Goal: Task Accomplishment & Management: Complete application form

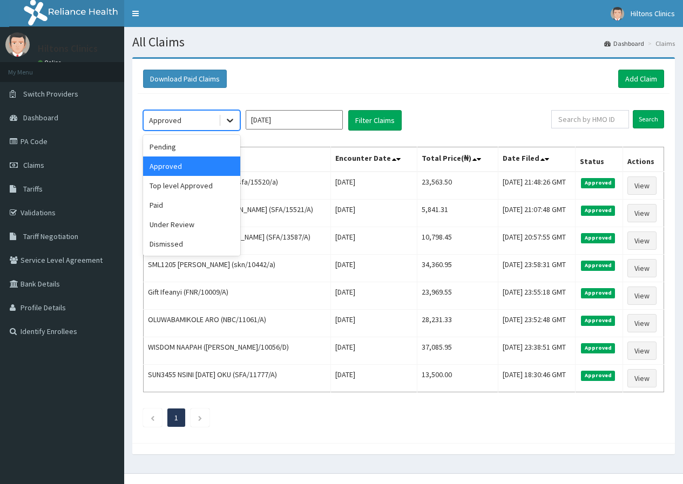
click at [223, 118] on div at bounding box center [229, 120] width 19 height 19
click at [200, 151] on div "Pending" at bounding box center [191, 146] width 97 height 19
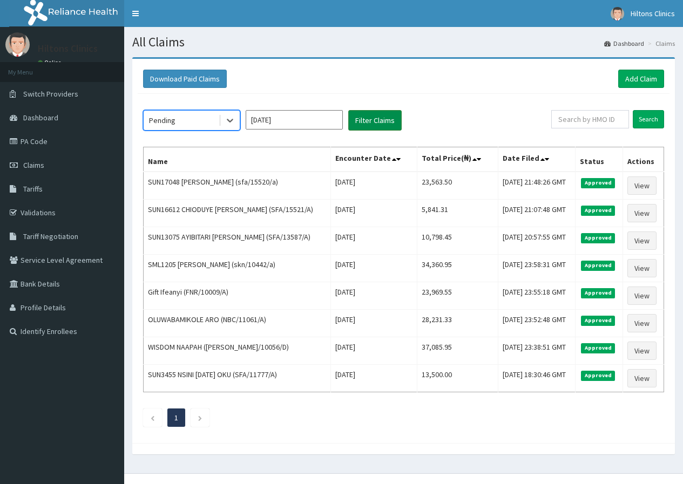
click at [370, 117] on button "Filter Claims" at bounding box center [374, 120] width 53 height 21
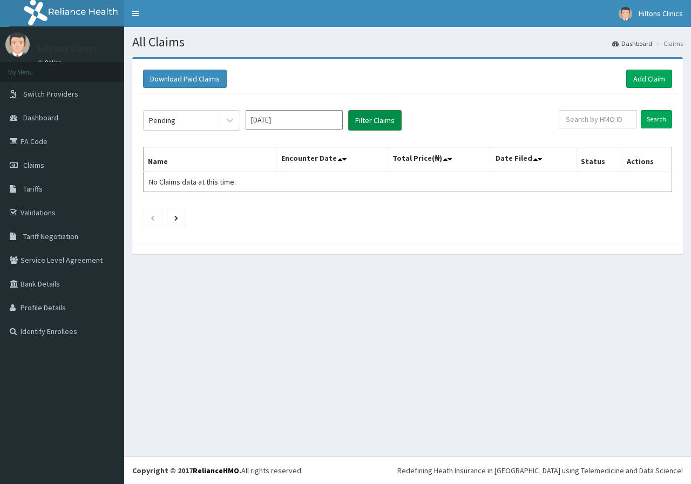
click at [367, 116] on button "Filter Claims" at bounding box center [374, 120] width 53 height 21
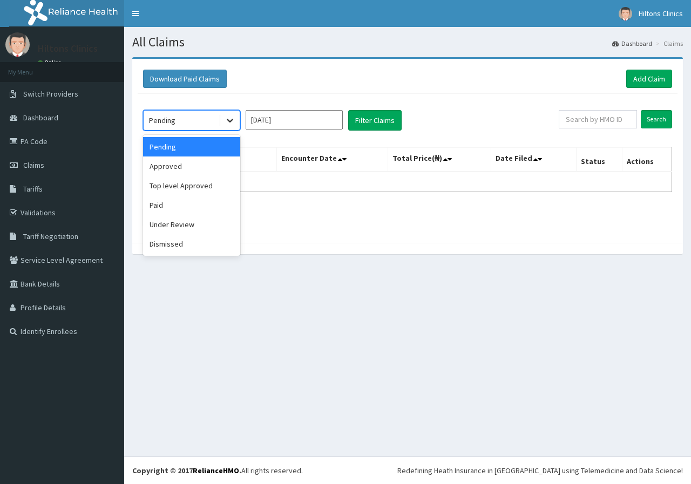
click at [224, 125] on div at bounding box center [229, 120] width 19 height 19
click at [193, 224] on div "Under Review" at bounding box center [191, 224] width 97 height 19
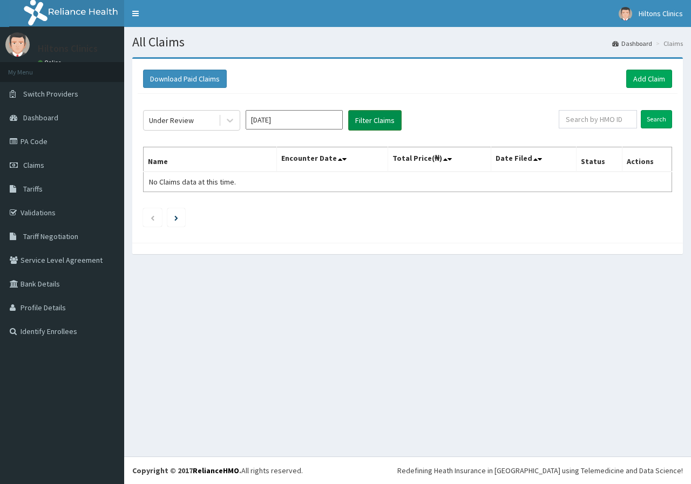
click at [368, 123] on button "Filter Claims" at bounding box center [374, 120] width 53 height 21
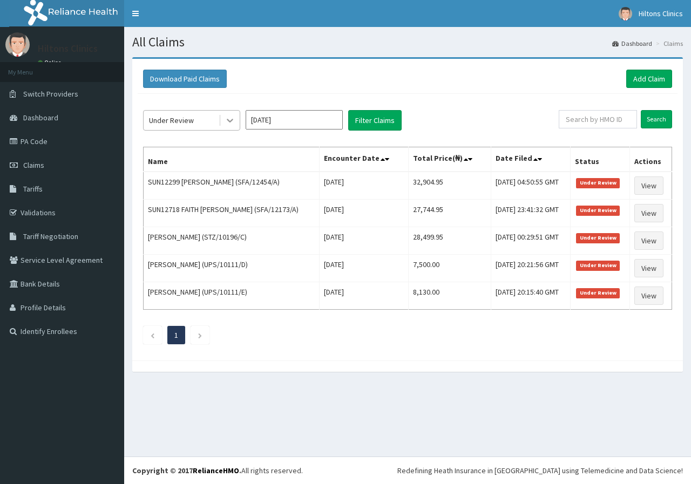
click at [226, 121] on icon at bounding box center [230, 120] width 11 height 11
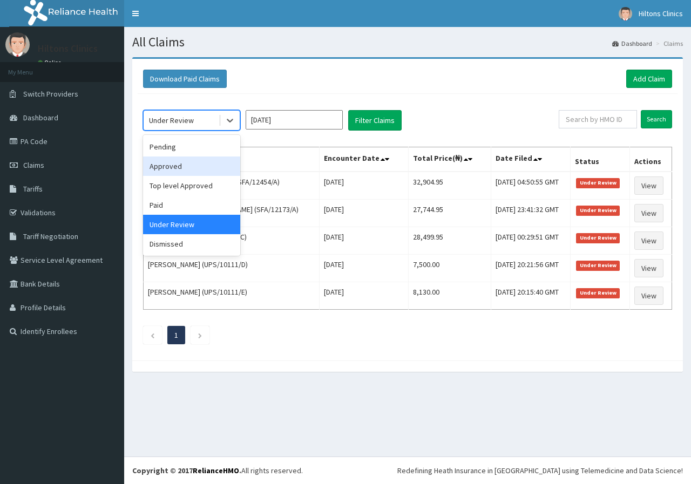
click at [188, 167] on div "Approved" at bounding box center [191, 166] width 97 height 19
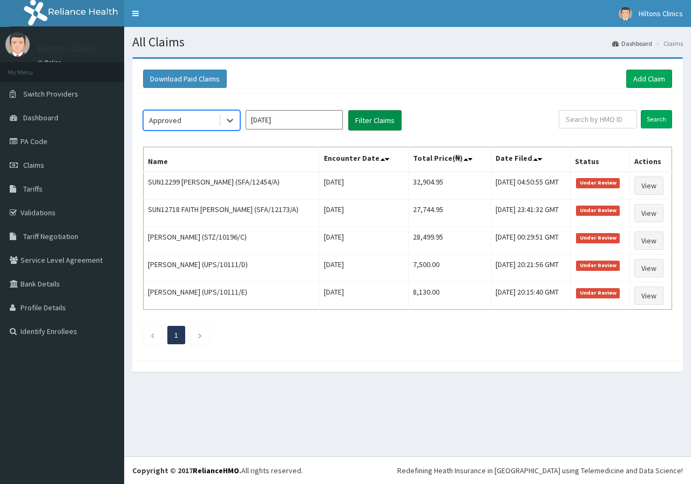
click at [388, 121] on button "Filter Claims" at bounding box center [374, 120] width 53 height 21
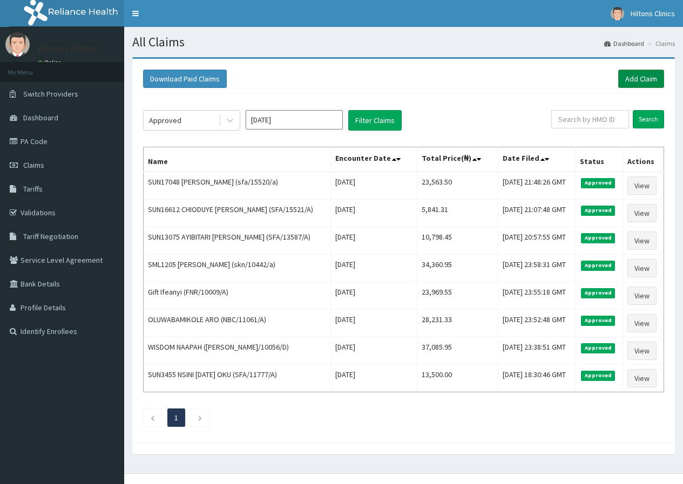
click at [625, 78] on link "Add Claim" at bounding box center [641, 79] width 46 height 18
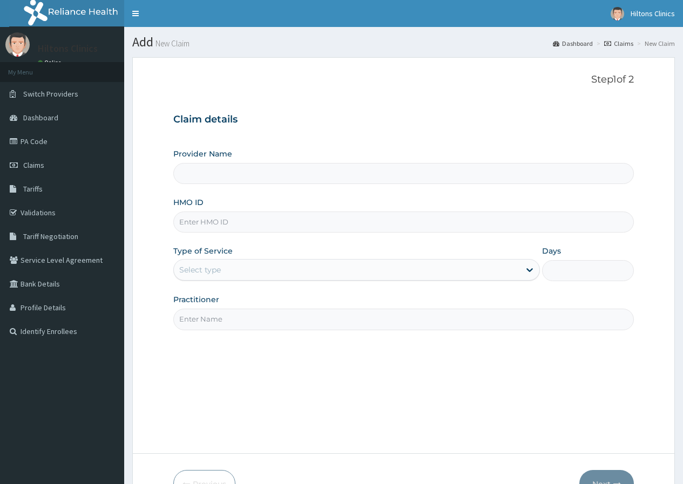
click at [287, 225] on input "HMO ID" at bounding box center [403, 222] width 461 height 21
type input "AOM/10"
type input "Hilton Clinics"
type input "AOM/10210/D"
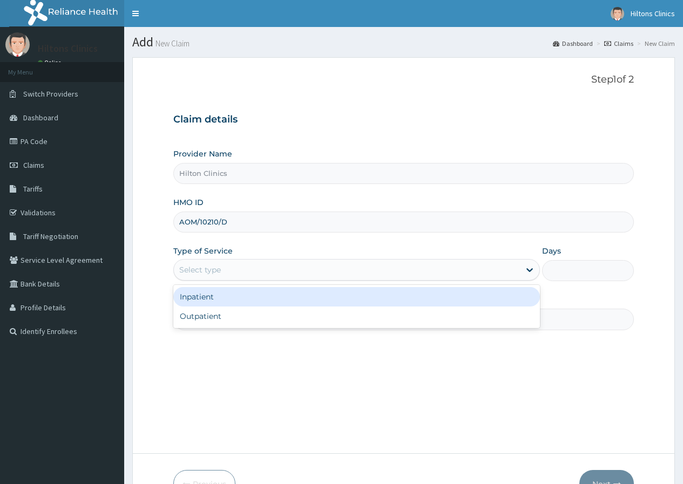
click at [294, 266] on div "Select type" at bounding box center [347, 269] width 346 height 17
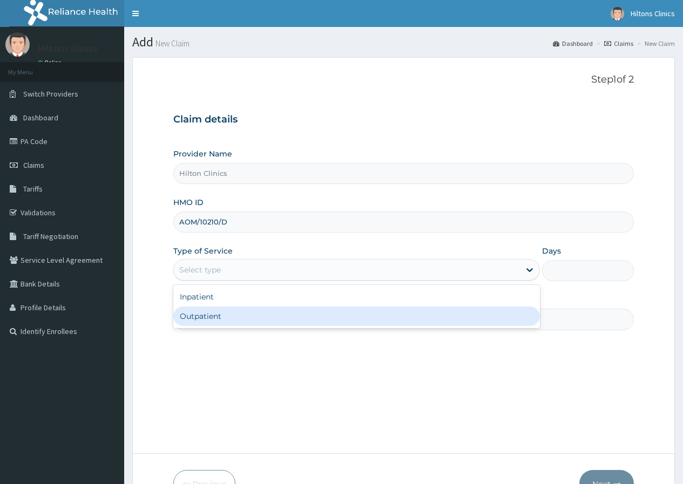
click at [260, 310] on div "Outpatient" at bounding box center [356, 316] width 367 height 19
type input "1"
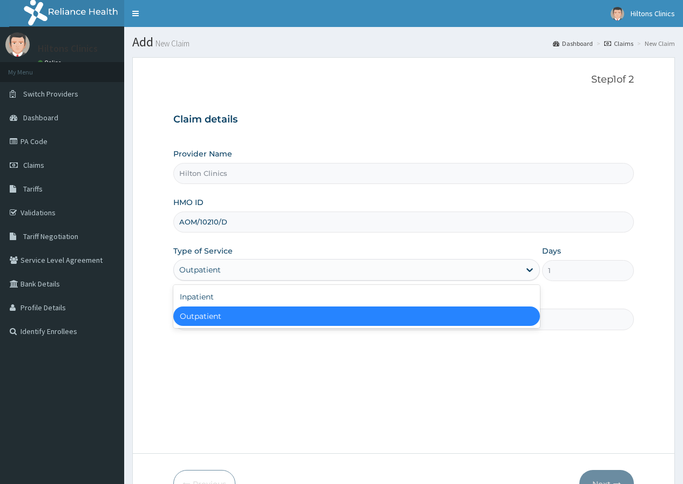
click at [293, 267] on div "Outpatient" at bounding box center [347, 269] width 346 height 17
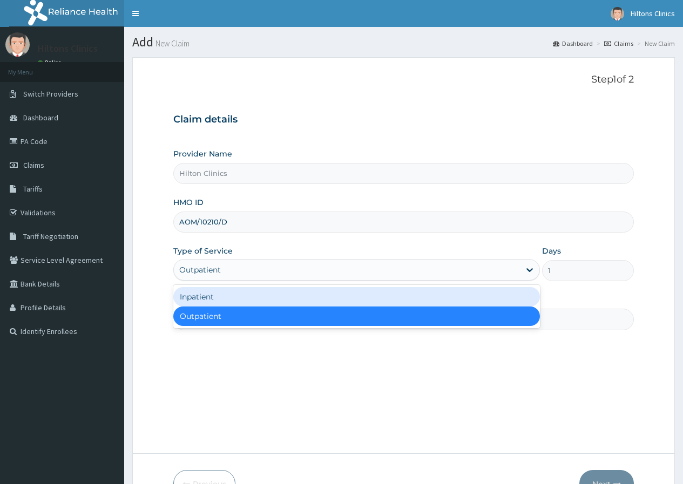
click at [256, 295] on div "Inpatient" at bounding box center [356, 296] width 367 height 19
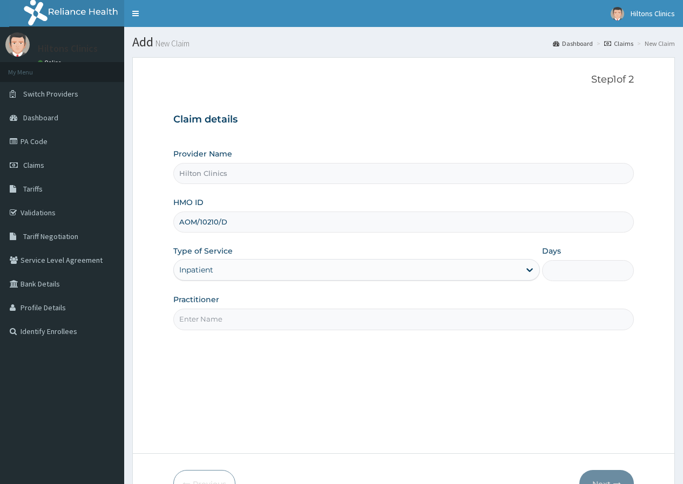
click at [251, 313] on input "Practitioner" at bounding box center [403, 319] width 461 height 21
type input "DR FIDELIS"
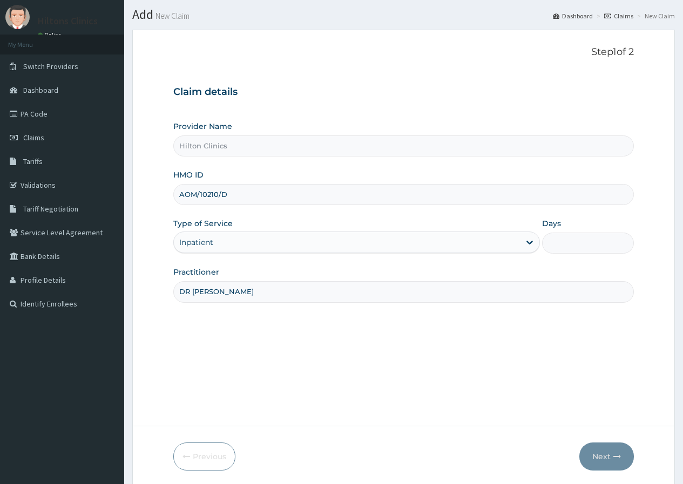
scroll to position [66, 0]
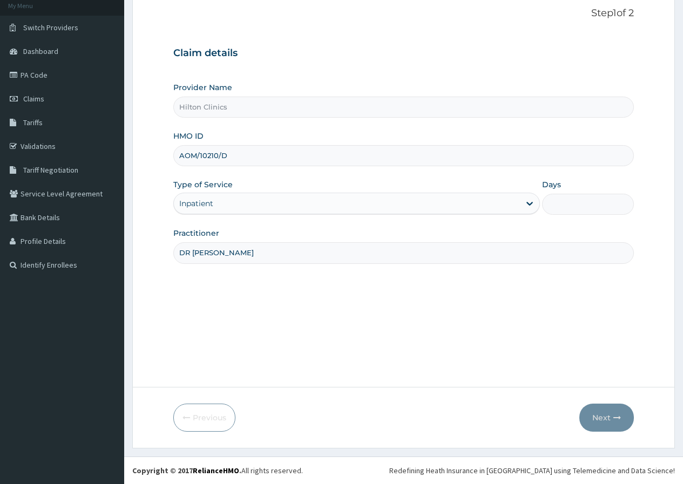
click at [425, 207] on div "Inpatient" at bounding box center [347, 203] width 346 height 17
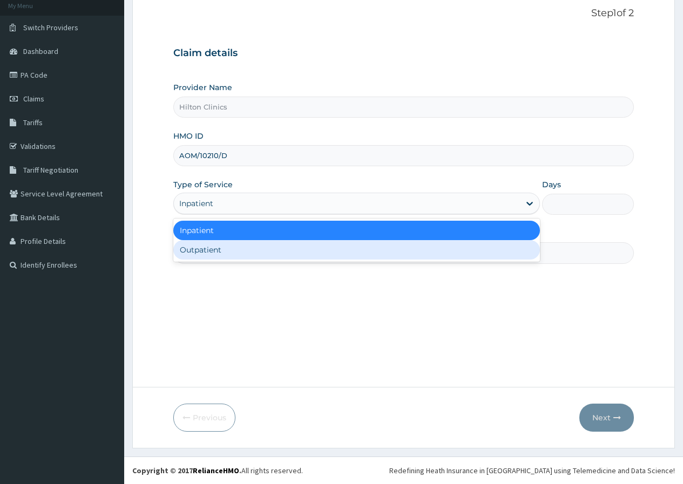
click at [347, 250] on div "Outpatient" at bounding box center [356, 249] width 367 height 19
type input "1"
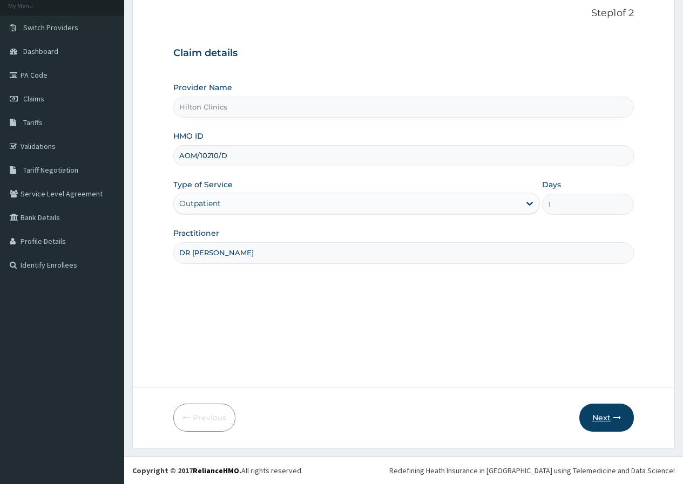
click at [598, 412] on button "Next" at bounding box center [606, 418] width 55 height 28
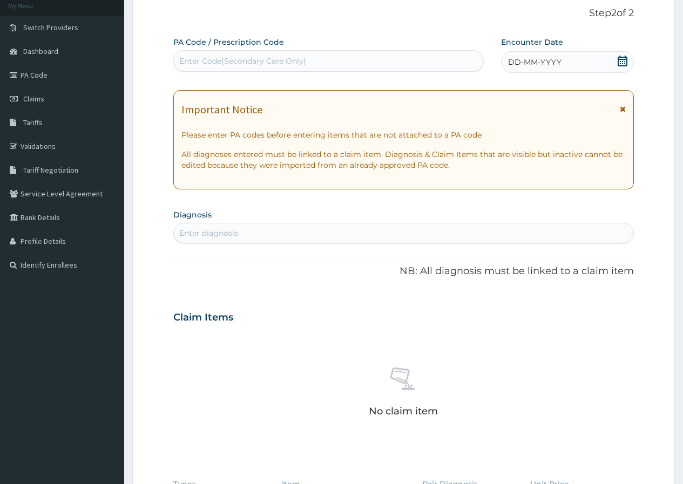
click at [287, 62] on div "Enter Code(Secondary Care Only)" at bounding box center [242, 61] width 127 height 11
type input "PA/27979B"
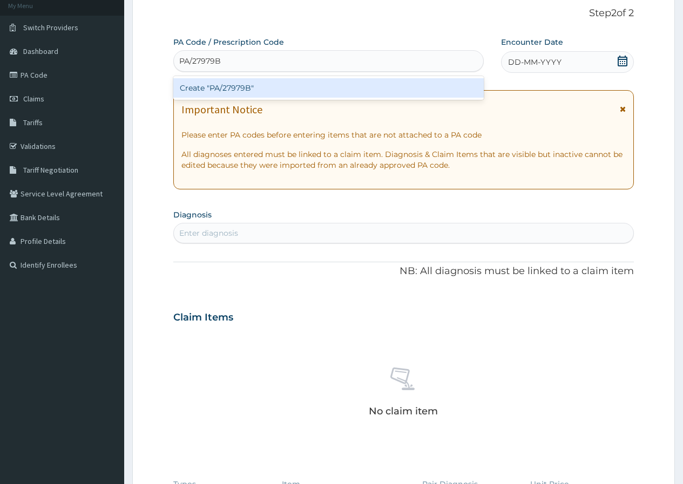
click at [259, 87] on div "Create "PA/27979B"" at bounding box center [328, 87] width 310 height 19
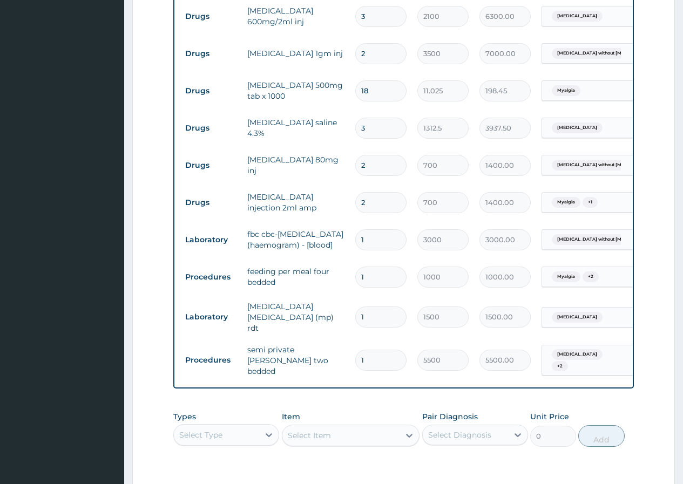
scroll to position [597, 0]
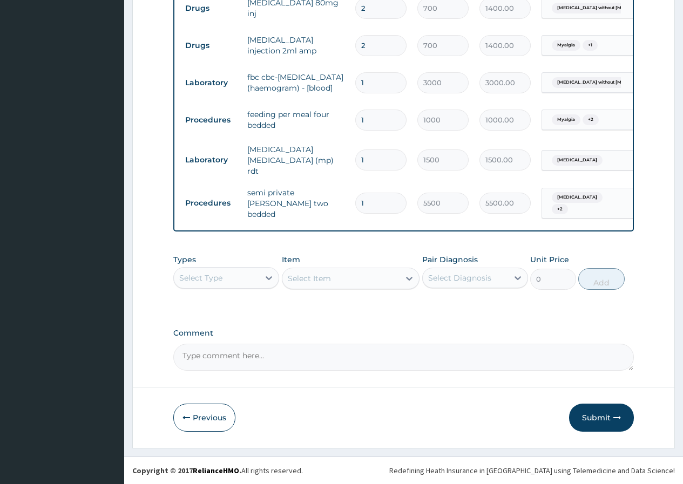
click at [593, 416] on button "Submit" at bounding box center [601, 418] width 65 height 28
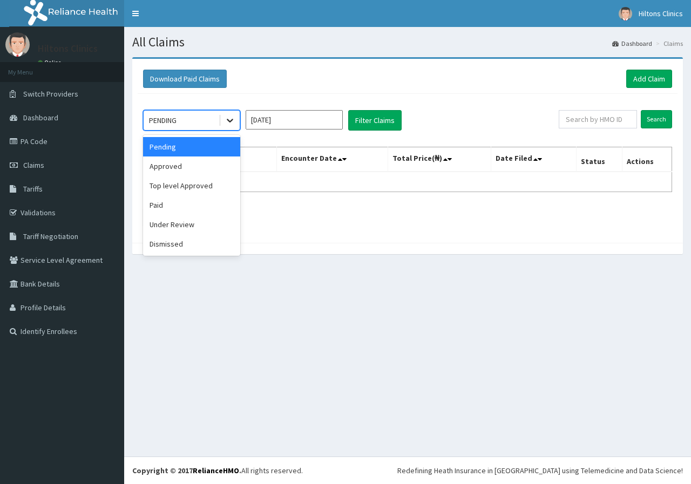
click at [229, 123] on icon at bounding box center [230, 120] width 11 height 11
click at [179, 166] on div "Approved" at bounding box center [191, 166] width 97 height 19
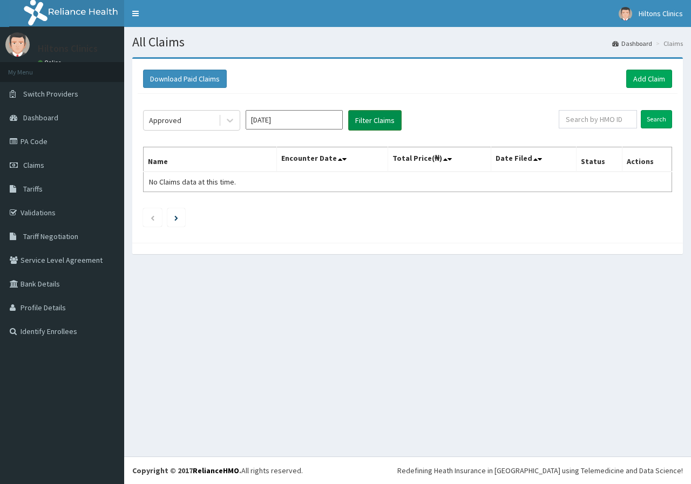
click at [362, 121] on button "Filter Claims" at bounding box center [374, 120] width 53 height 21
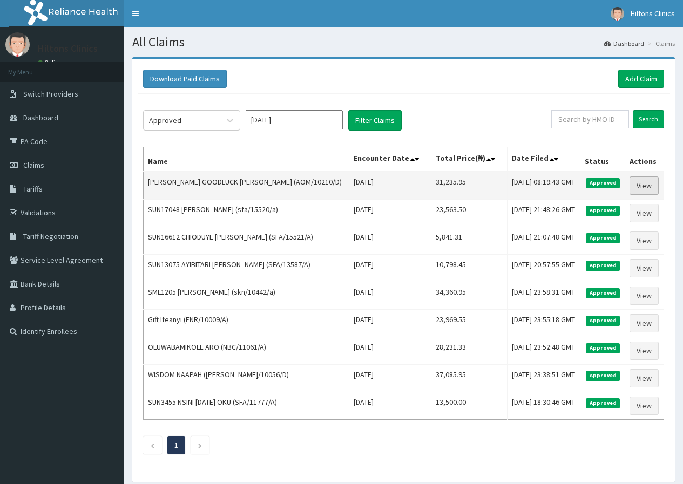
click at [646, 195] on link "View" at bounding box center [644, 186] width 29 height 18
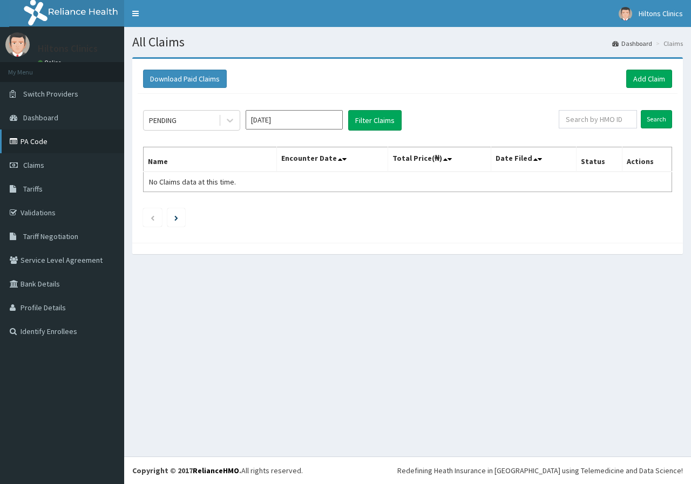
click at [35, 138] on link "PA Code" at bounding box center [62, 142] width 124 height 24
